Goal: Task Accomplishment & Management: Use online tool/utility

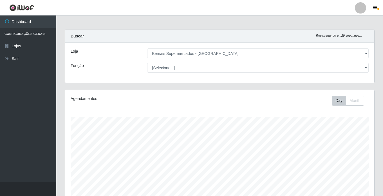
select select "250"
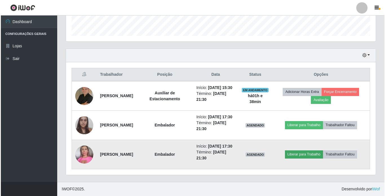
scroll to position [117, 309]
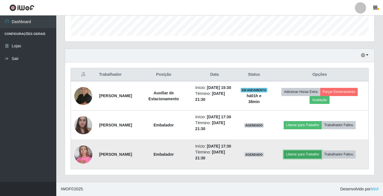
click at [305, 151] on button "Liberar para Trabalho" at bounding box center [303, 154] width 38 height 8
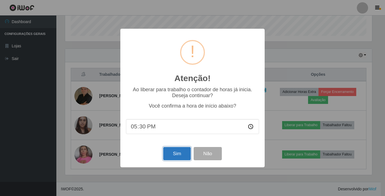
click at [170, 149] on button "Sim" at bounding box center [176, 153] width 27 height 13
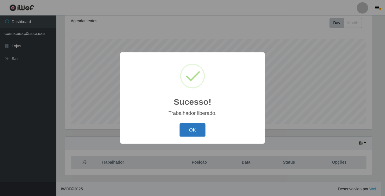
click at [195, 134] on button "OK" at bounding box center [192, 129] width 26 height 13
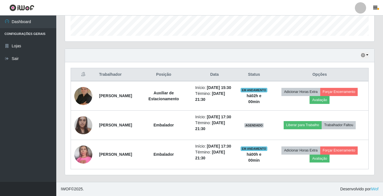
scroll to position [183, 0]
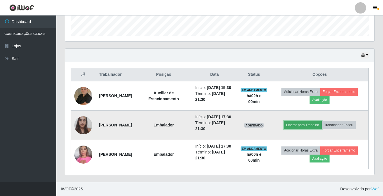
click at [310, 121] on button "Liberar para Trabalho" at bounding box center [303, 125] width 38 height 8
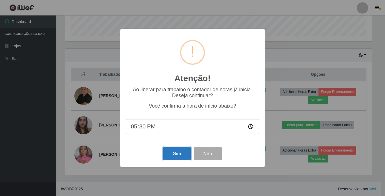
click at [176, 154] on button "Sim" at bounding box center [176, 153] width 27 height 13
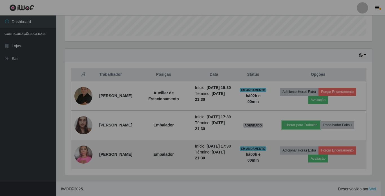
scroll to position [117, 309]
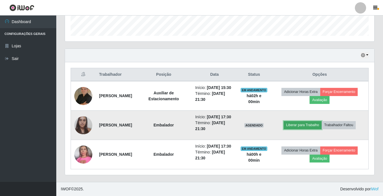
click at [310, 121] on button "Liberar para Trabalho" at bounding box center [303, 125] width 38 height 8
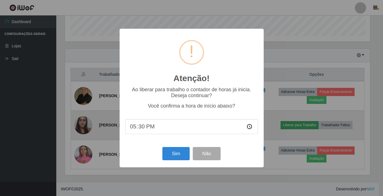
scroll to position [117, 307]
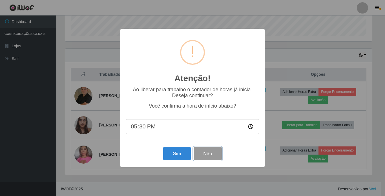
click at [216, 156] on button "Não" at bounding box center [207, 153] width 28 height 13
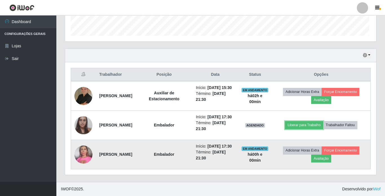
scroll to position [117, 309]
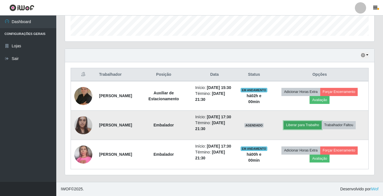
click at [295, 121] on button "Liberar para Trabalho" at bounding box center [303, 125] width 38 height 8
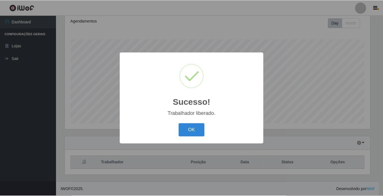
scroll to position [78, 0]
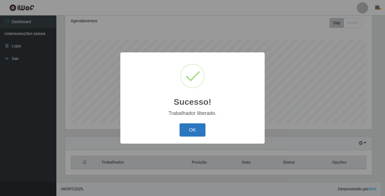
drag, startPoint x: 190, startPoint y: 130, endPoint x: 309, endPoint y: 126, distance: 119.4
click at [190, 130] on button "OK" at bounding box center [192, 129] width 26 height 13
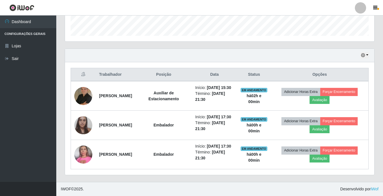
scroll to position [183, 0]
